Goal: Information Seeking & Learning: Learn about a topic

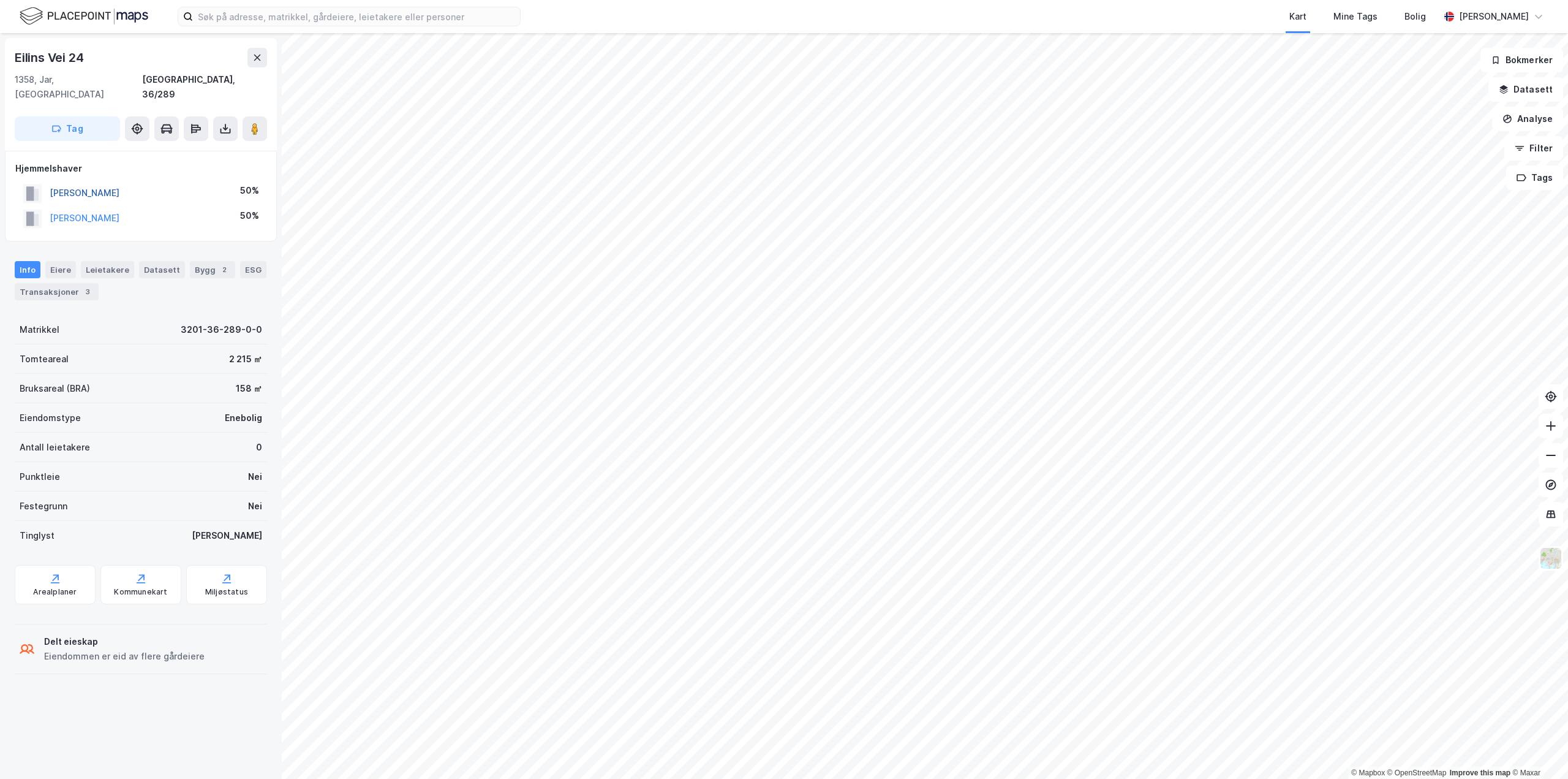
click at [0, 0] on button "[PERSON_NAME]" at bounding box center [0, 0] width 0 height 0
click at [265, 15] on input at bounding box center [357, 16] width 327 height 18
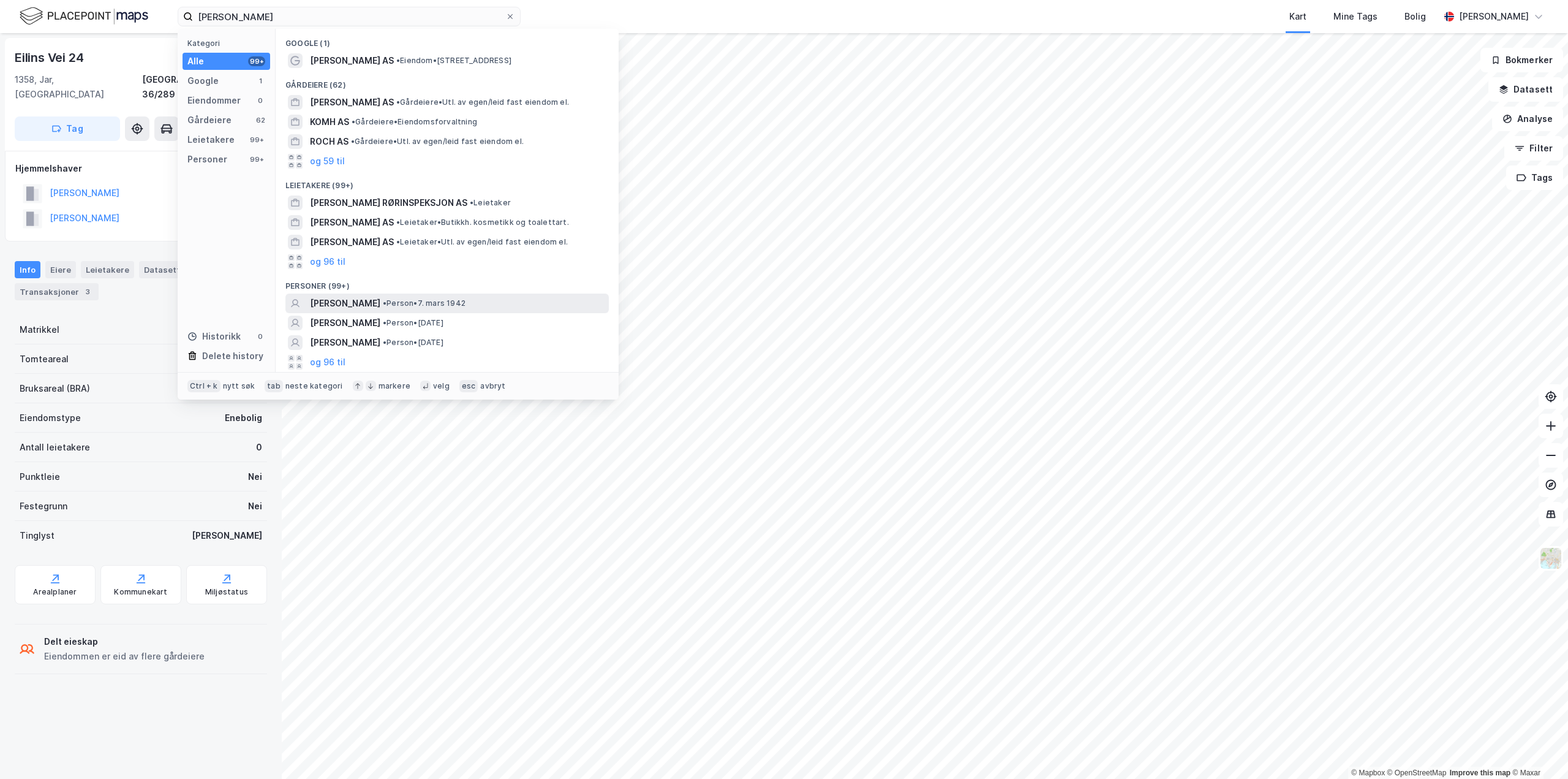
click at [367, 307] on div "[PERSON_NAME] • Person • [DATE]" at bounding box center [458, 303] width 297 height 15
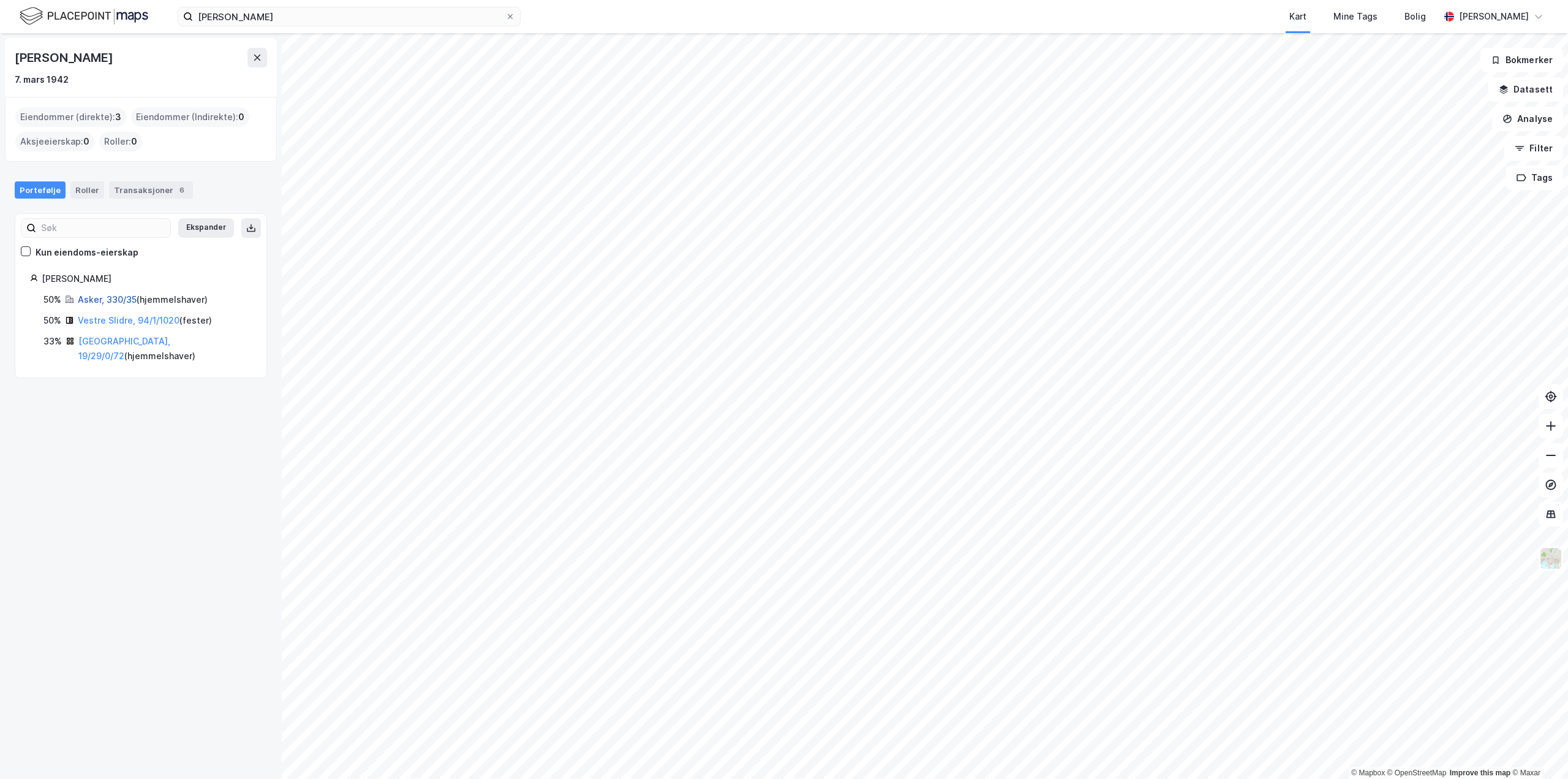
click at [105, 303] on link "Asker, 330/35" at bounding box center [107, 299] width 59 height 10
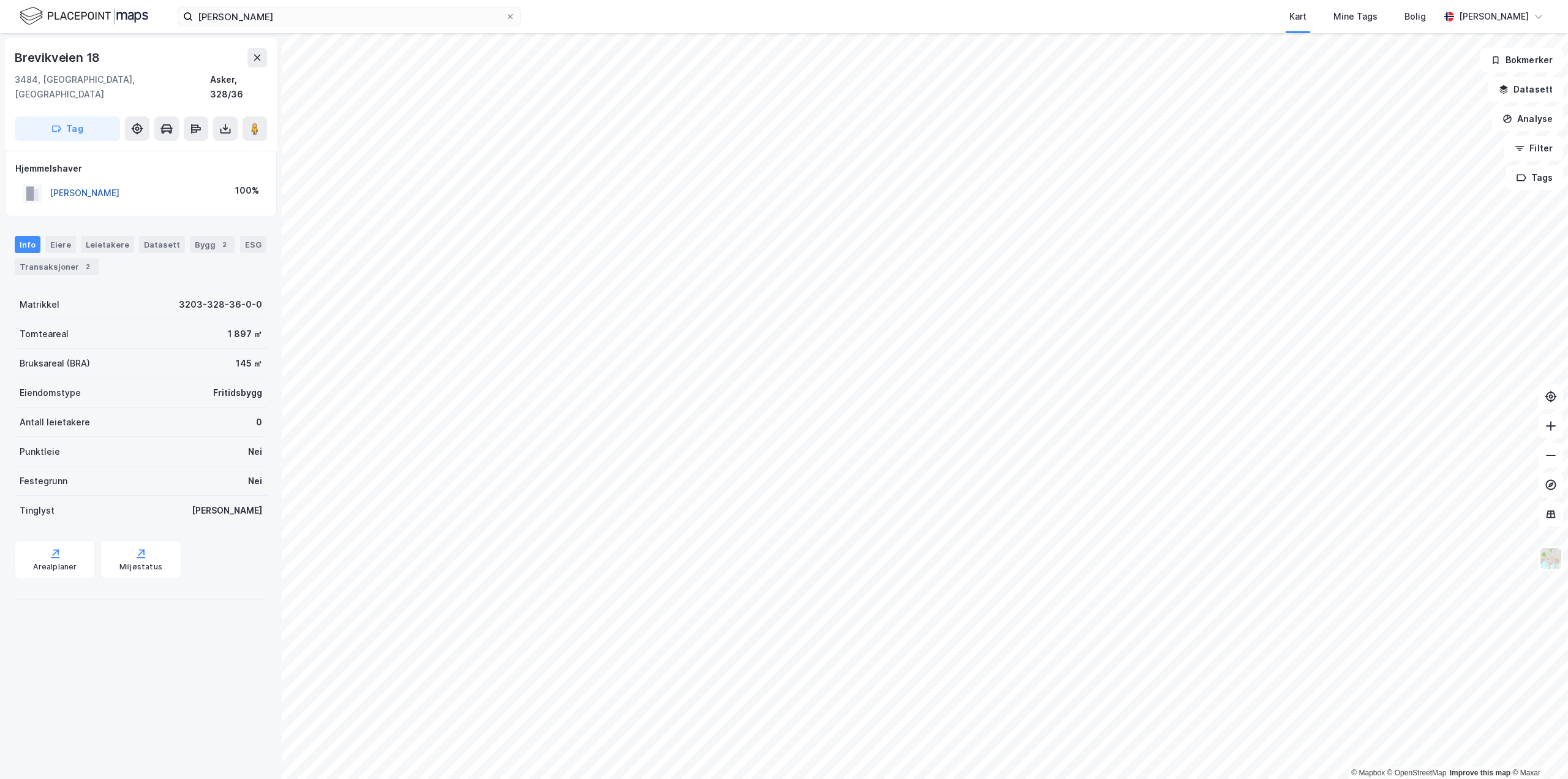
click at [0, 0] on button "[PERSON_NAME]" at bounding box center [0, 0] width 0 height 0
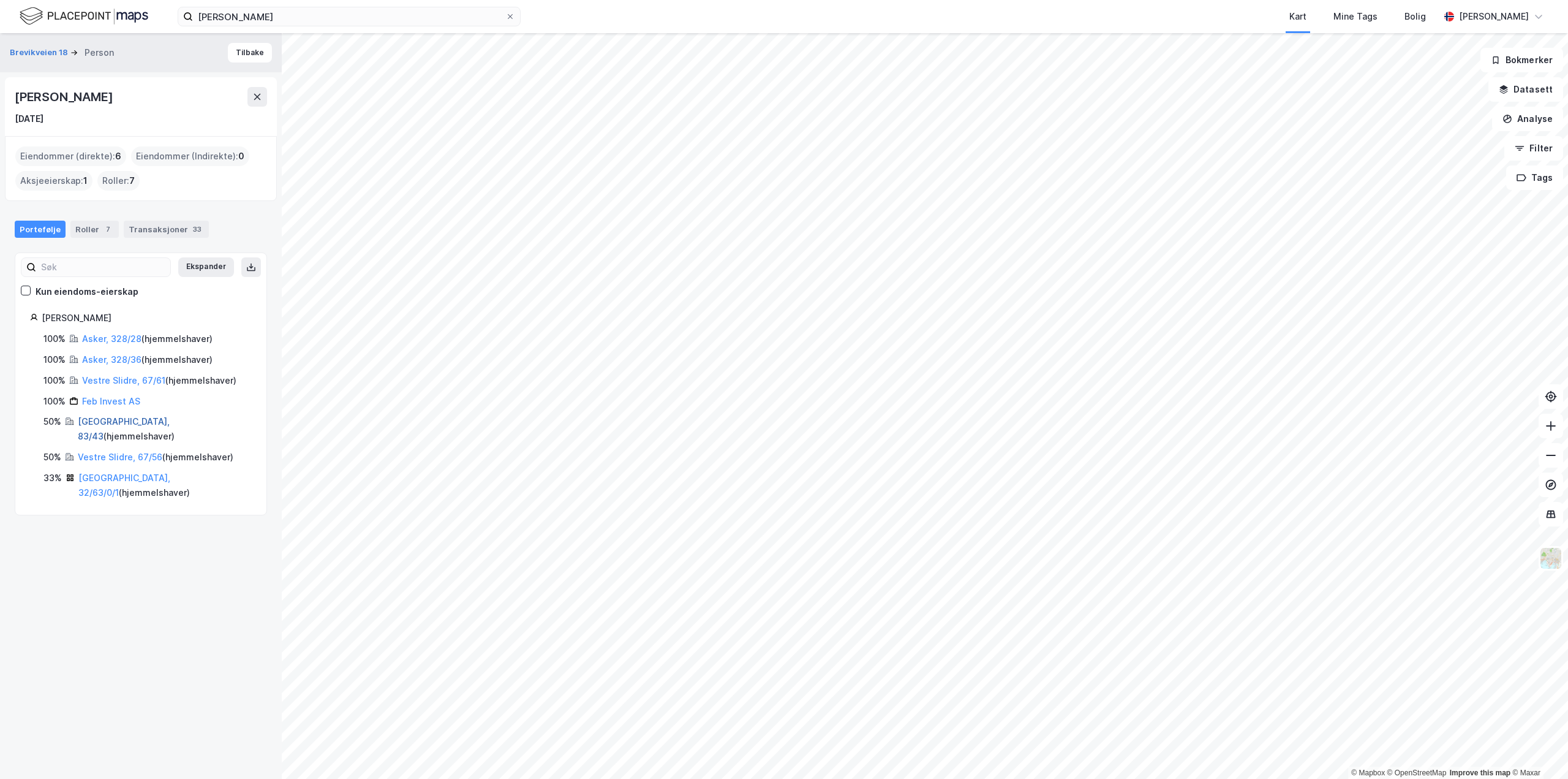
click at [98, 417] on link "[GEOGRAPHIC_DATA], 83/43" at bounding box center [124, 428] width 92 height 25
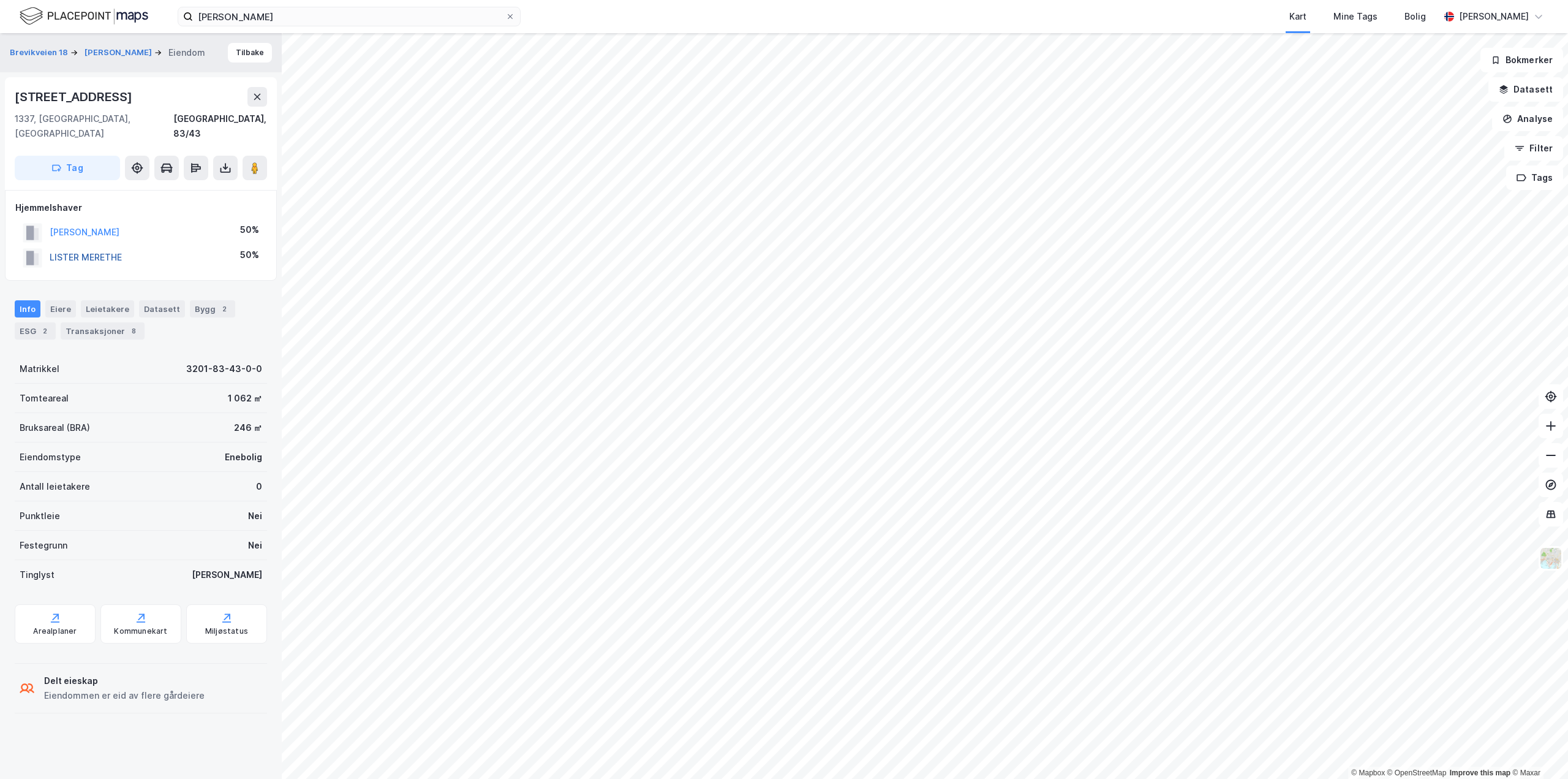
click at [0, 0] on button "LISTER MERETHE" at bounding box center [0, 0] width 0 height 0
click at [0, 0] on button "[PERSON_NAME]" at bounding box center [0, 0] width 0 height 0
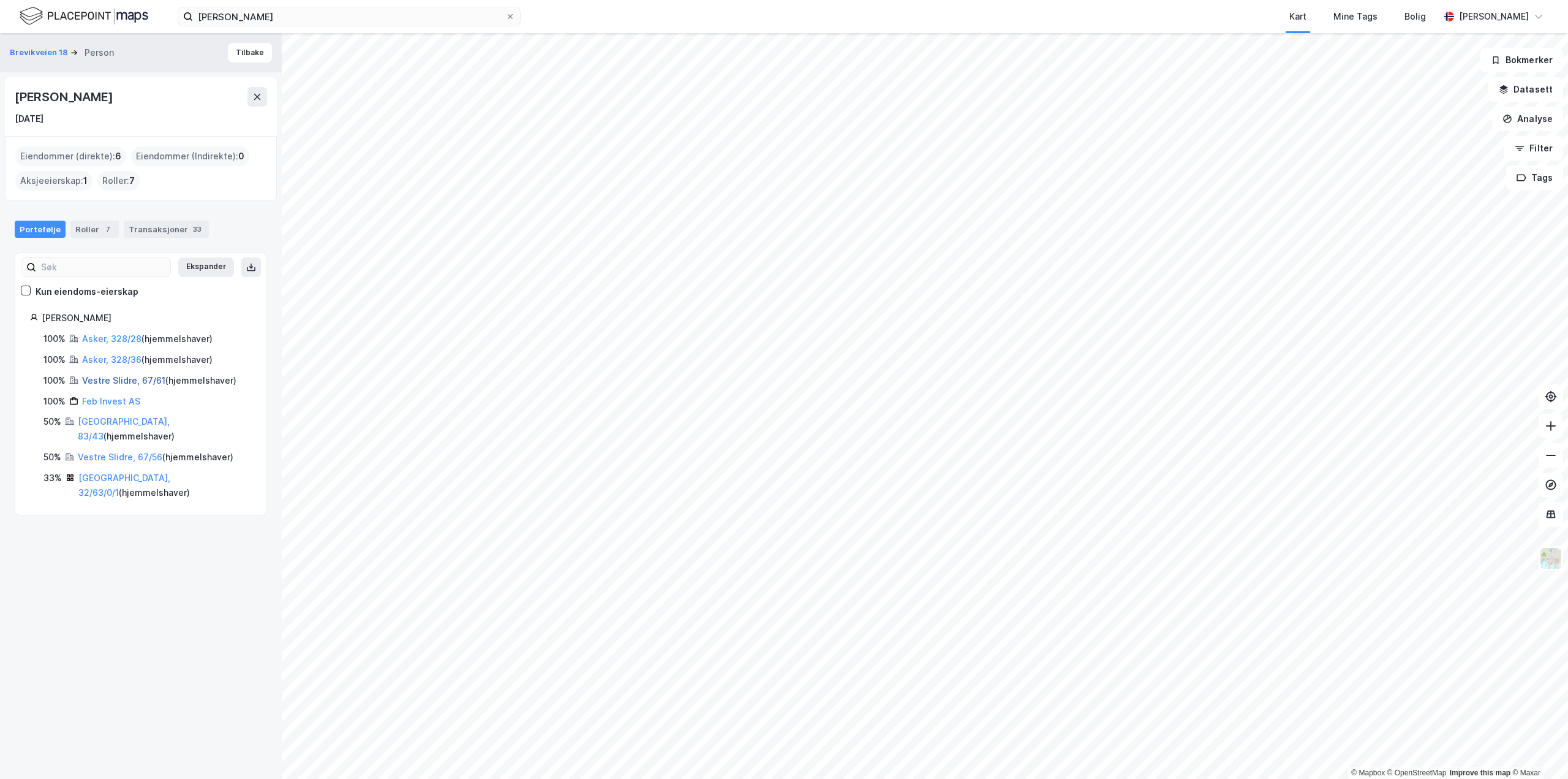
click at [128, 377] on link "Vestre Slidre, 67/61" at bounding box center [124, 380] width 83 height 10
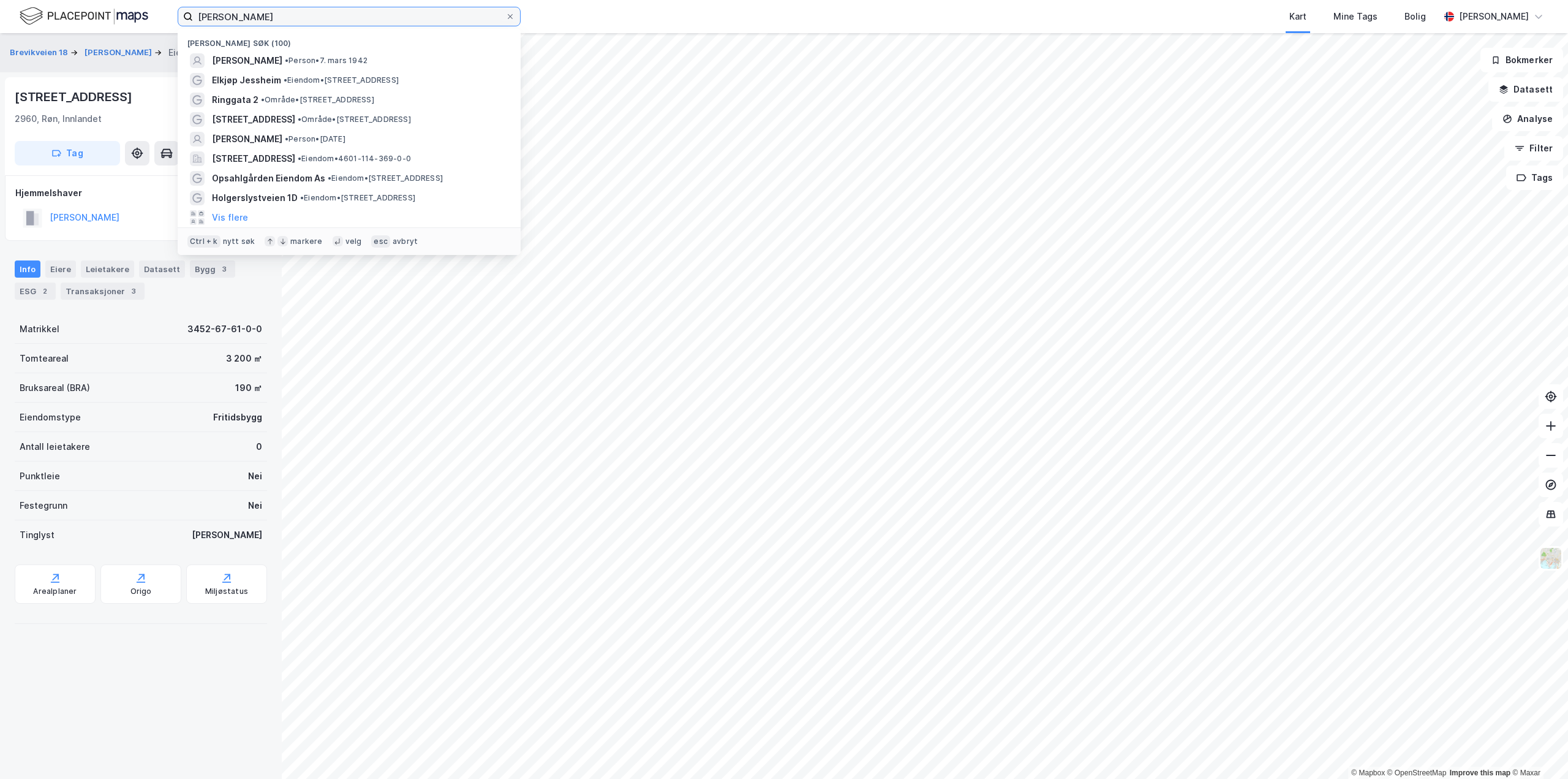
drag, startPoint x: 284, startPoint y: 15, endPoint x: -357, endPoint y: -19, distance: 641.9
click at [0, 0] on html "[PERSON_NAME] søk (100) [PERSON_NAME] • Person • [DATE] Elkjøp [GEOGRAPHIC_DATA…" at bounding box center [784, 390] width 1568 height 779
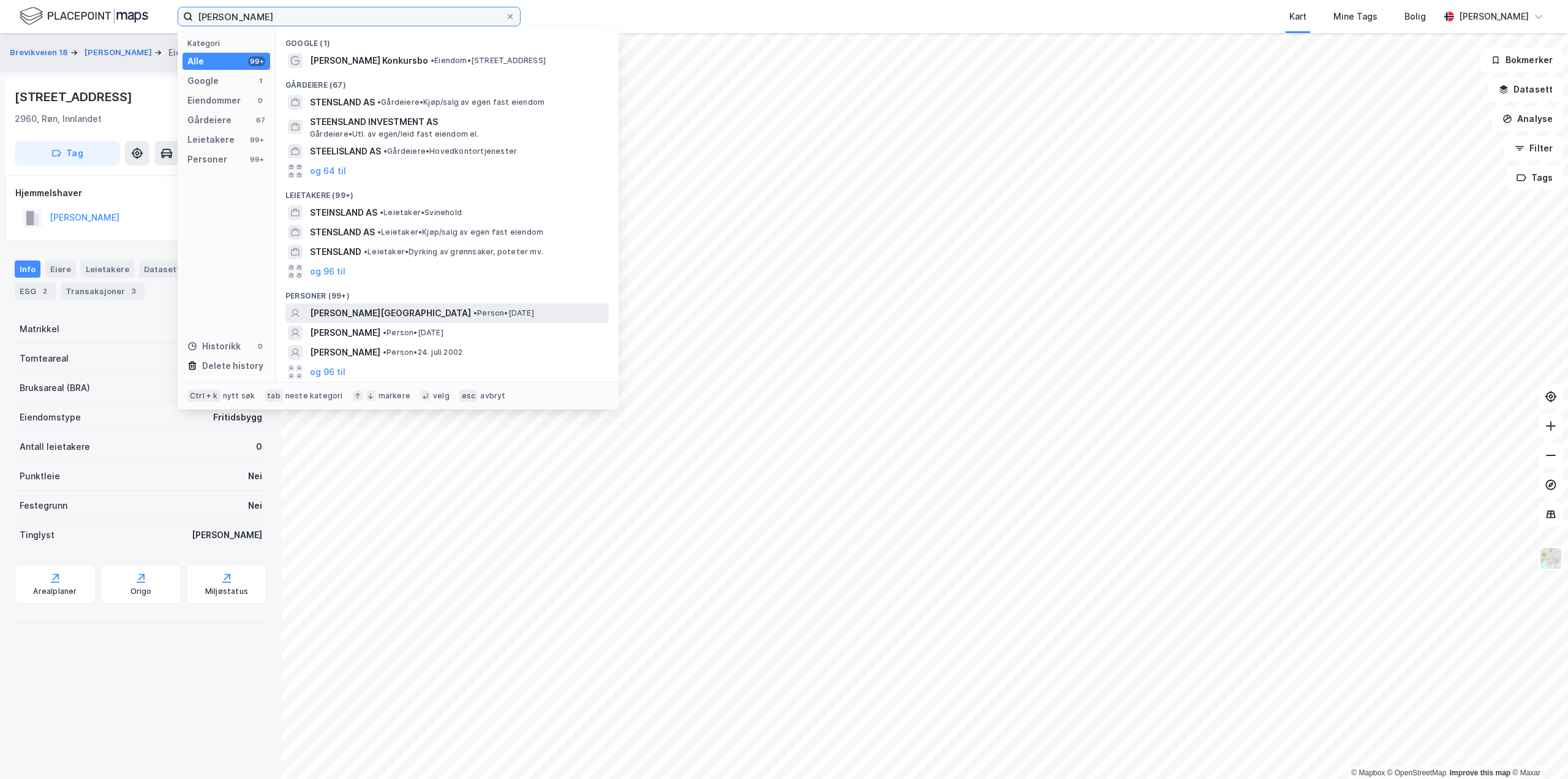
type input "[PERSON_NAME]"
click at [354, 310] on span "[PERSON_NAME][GEOGRAPHIC_DATA]" at bounding box center [390, 313] width 161 height 15
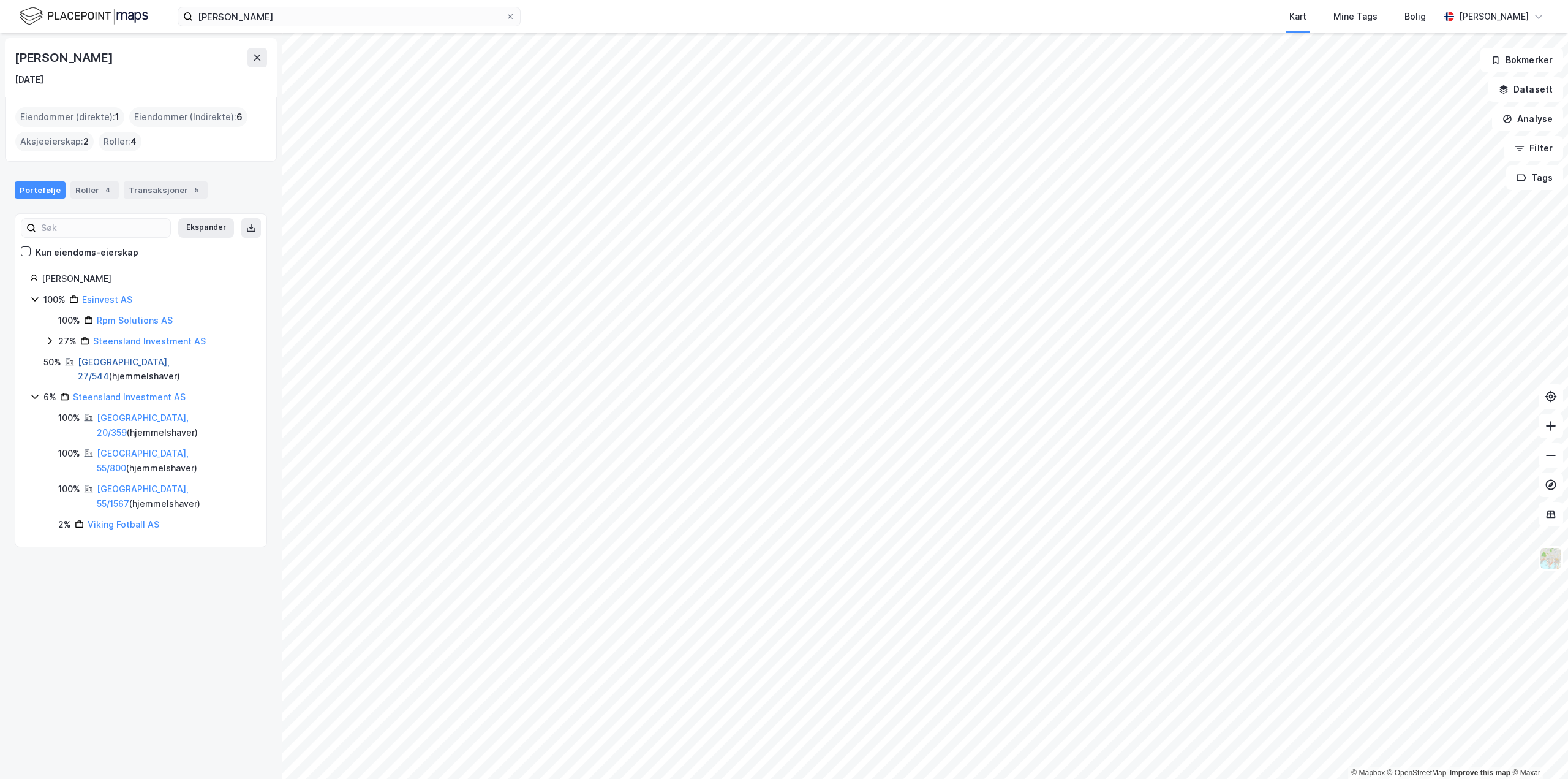
click at [117, 361] on link "[GEOGRAPHIC_DATA], 27/544" at bounding box center [124, 369] width 92 height 25
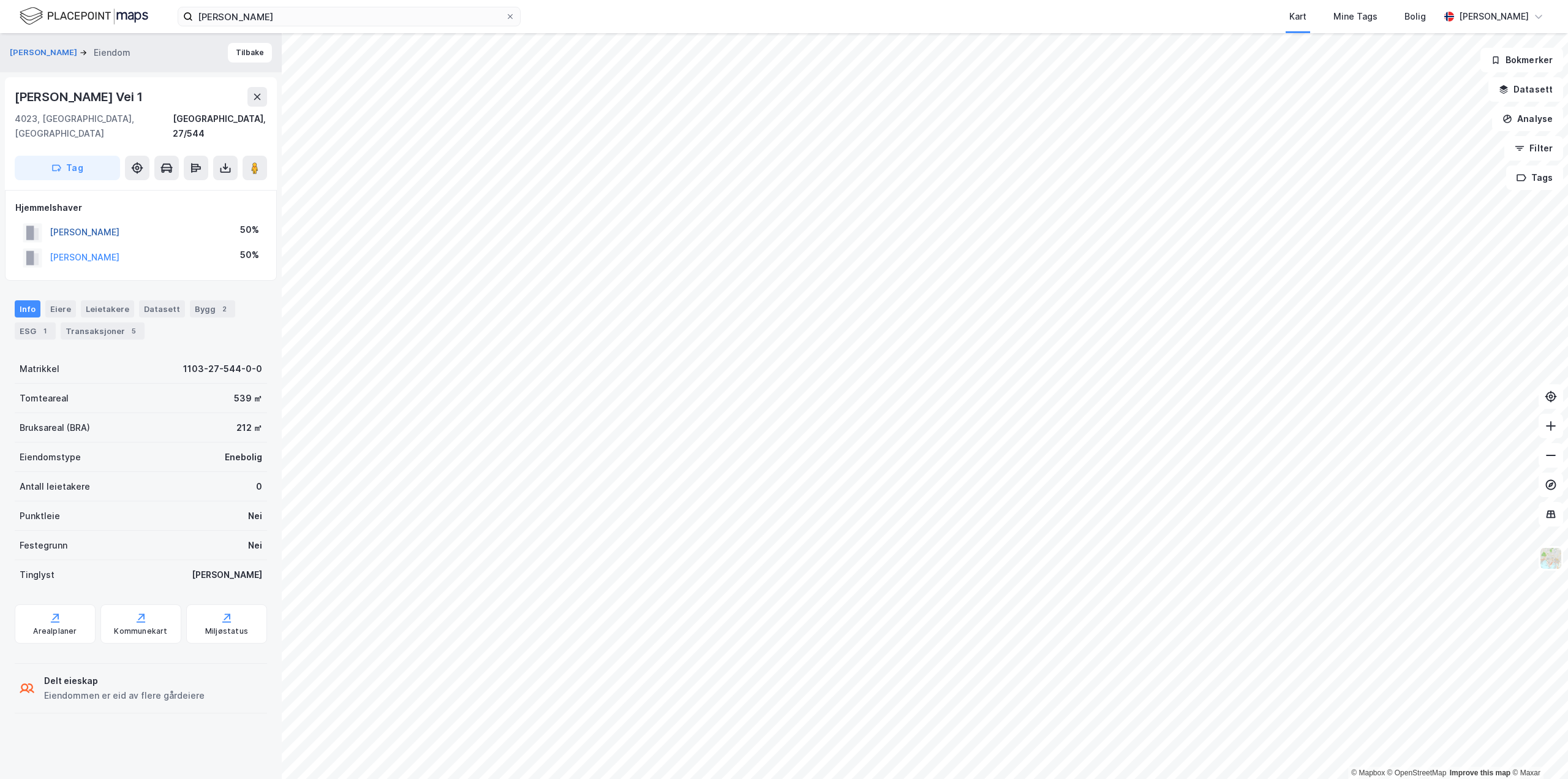
click at [0, 0] on button "[PERSON_NAME]" at bounding box center [0, 0] width 0 height 0
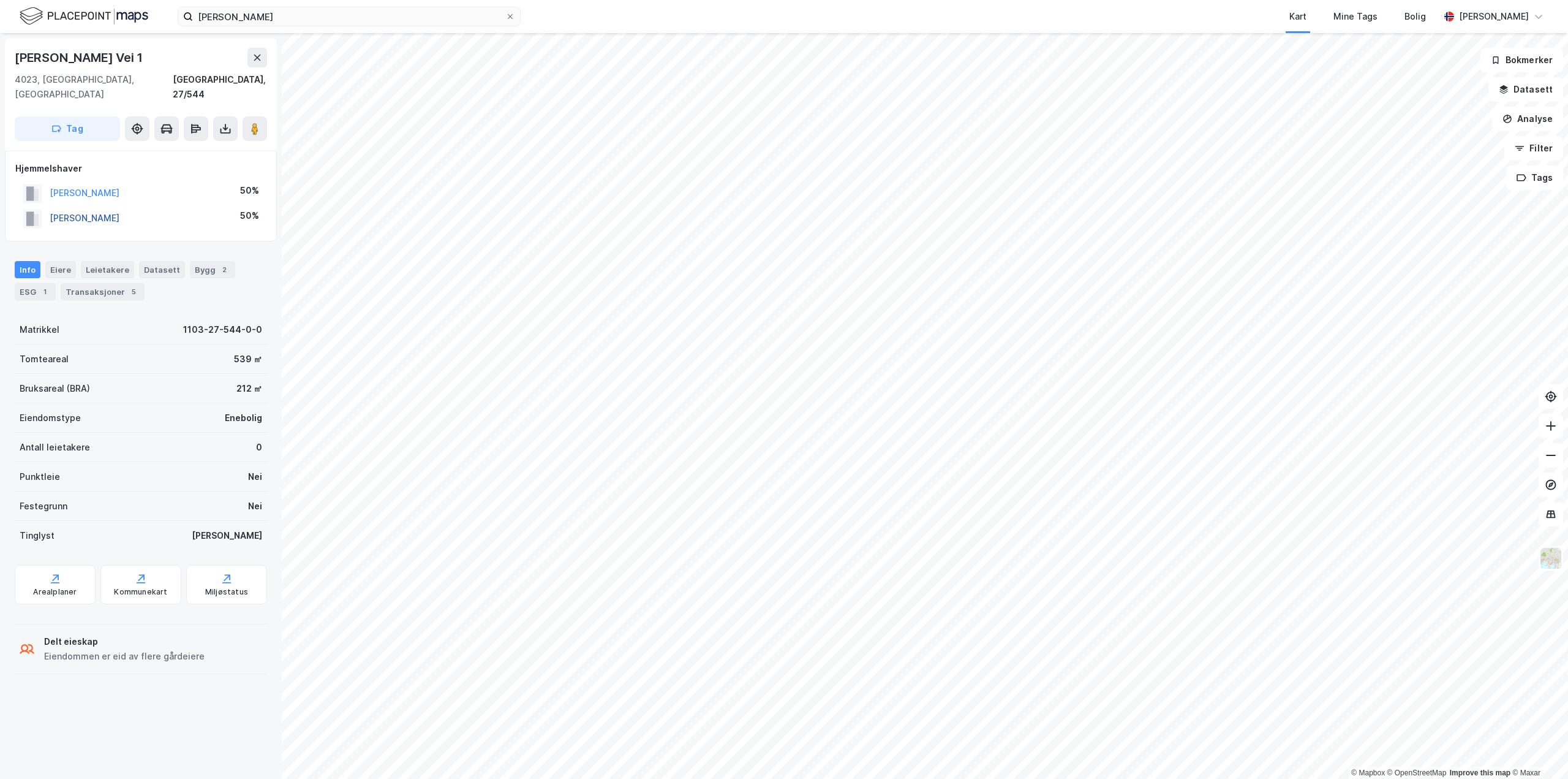
click at [0, 0] on button "[PERSON_NAME]" at bounding box center [0, 0] width 0 height 0
